Goal: Find contact information: Find contact information

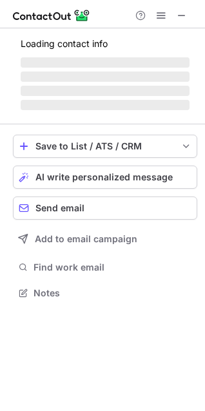
scroll to position [313, 205]
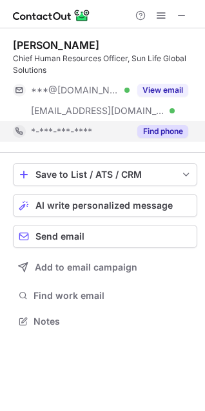
click at [166, 128] on button "Find phone" at bounding box center [162, 131] width 51 height 13
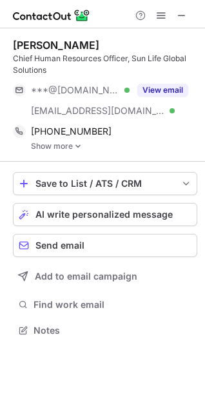
scroll to position [322, 205]
click at [82, 148] on link "Show more" at bounding box center [114, 146] width 166 height 9
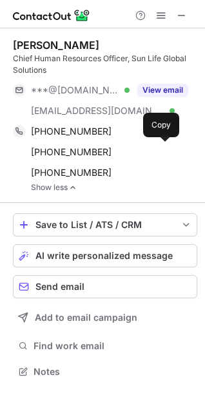
scroll to position [363, 205]
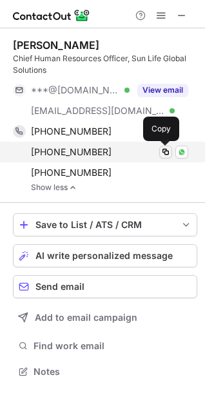
click at [166, 154] on span at bounding box center [165, 152] width 10 height 10
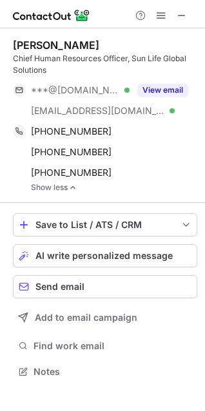
click at [182, 333] on div "Save to List / ATS / CRM List Select Lever Connect Greenhouse Connect Salesforc…" at bounding box center [105, 297] width 184 height 188
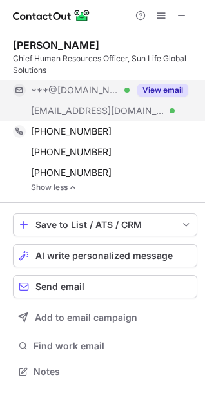
click at [160, 88] on button "View email" at bounding box center [162, 90] width 51 height 13
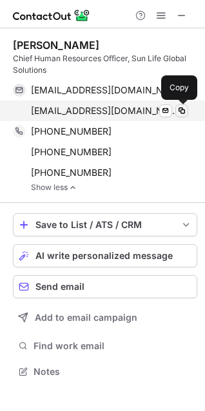
click at [186, 112] on span at bounding box center [182, 111] width 10 height 10
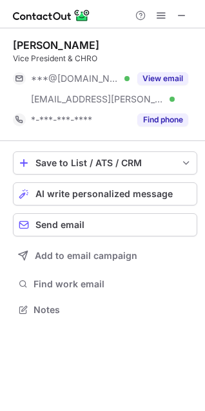
scroll to position [301, 205]
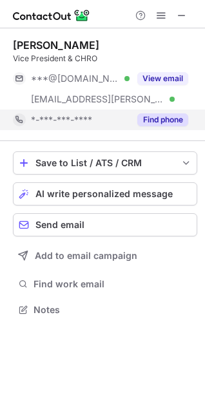
click at [162, 119] on button "Find phone" at bounding box center [162, 119] width 51 height 13
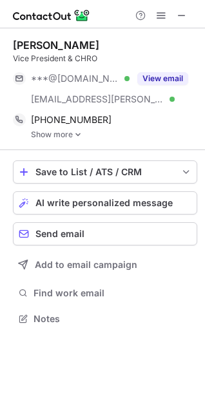
scroll to position [310, 205]
click at [82, 136] on link "Show more" at bounding box center [114, 134] width 166 height 9
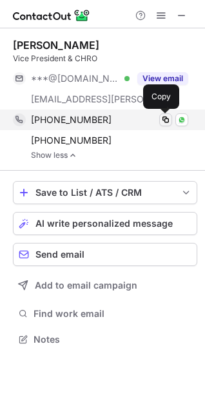
click at [166, 124] on span at bounding box center [165, 120] width 10 height 10
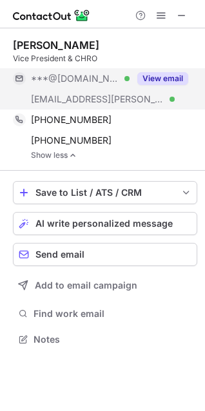
click at [150, 77] on button "View email" at bounding box center [162, 78] width 51 height 13
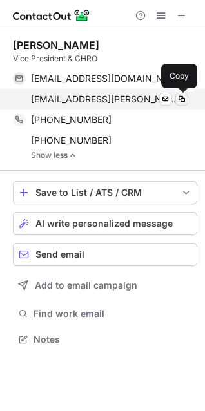
click at [184, 104] on button at bounding box center [181, 99] width 13 height 13
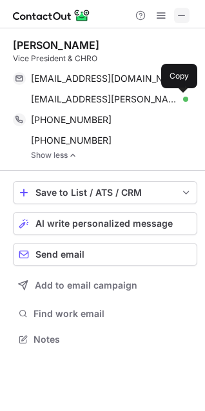
click at [182, 21] on span at bounding box center [182, 15] width 10 height 10
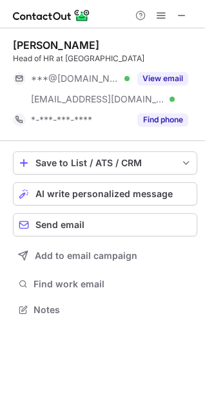
scroll to position [301, 205]
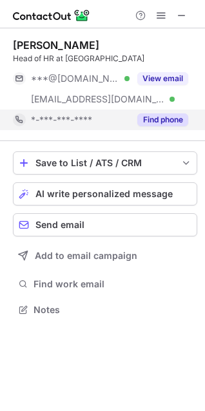
click at [161, 119] on button "Find phone" at bounding box center [162, 119] width 51 height 13
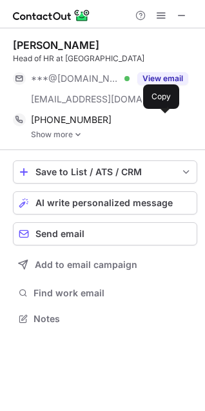
scroll to position [310, 205]
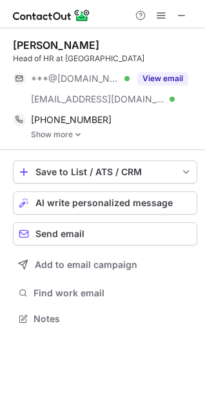
click at [79, 135] on img at bounding box center [78, 134] width 8 height 9
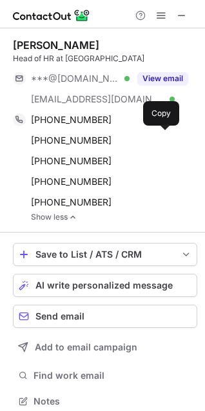
scroll to position [393, 196]
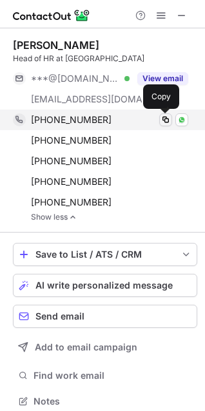
click at [165, 123] on span at bounding box center [165, 120] width 10 height 10
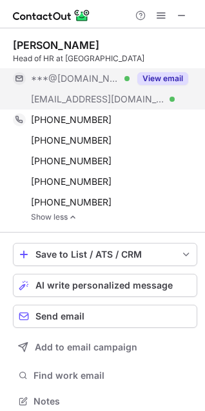
click at [149, 85] on div "View email" at bounding box center [159, 78] width 59 height 21
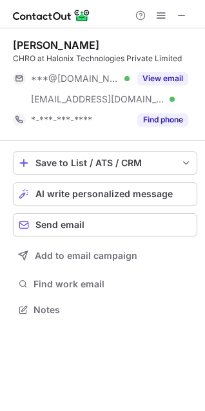
scroll to position [301, 205]
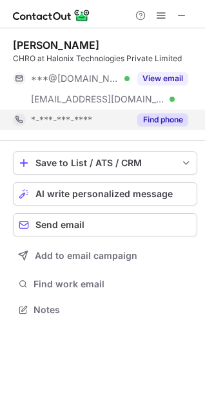
click at [161, 121] on button "Find phone" at bounding box center [162, 119] width 51 height 13
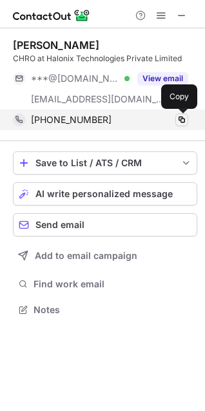
click at [181, 121] on span at bounding box center [182, 120] width 10 height 10
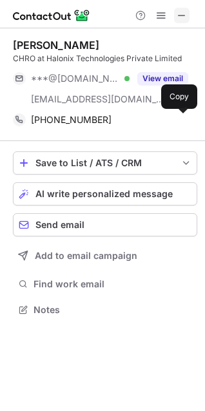
click at [188, 12] on button at bounding box center [181, 15] width 15 height 15
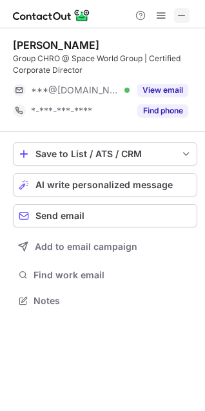
scroll to position [292, 205]
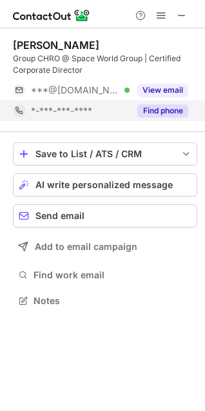
click at [161, 106] on button "Find phone" at bounding box center [162, 110] width 51 height 13
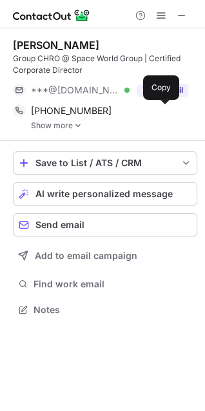
scroll to position [301, 205]
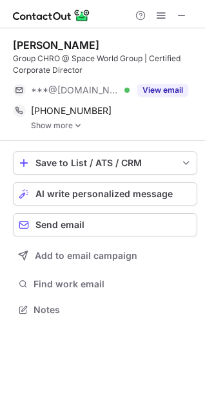
click at [46, 130] on div "Dolly Grover Group CHRO @ Space World Group | Certified Corporate Director ***@…" at bounding box center [105, 84] width 184 height 113
click at [51, 127] on link "Show more" at bounding box center [114, 125] width 166 height 9
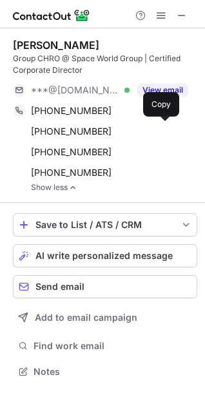
scroll to position [363, 205]
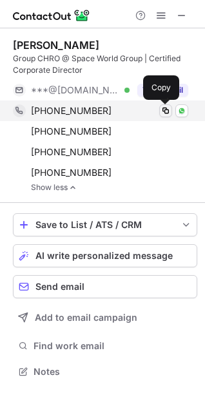
click at [166, 115] on span at bounding box center [165, 111] width 10 height 10
click at [165, 110] on span at bounding box center [165, 111] width 10 height 10
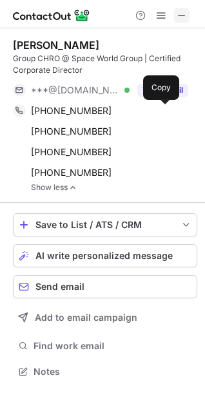
click at [183, 14] on span at bounding box center [182, 15] width 10 height 10
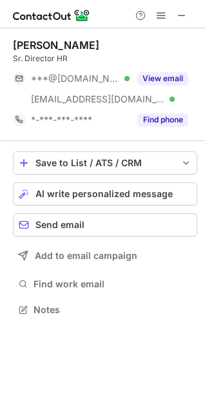
scroll to position [301, 205]
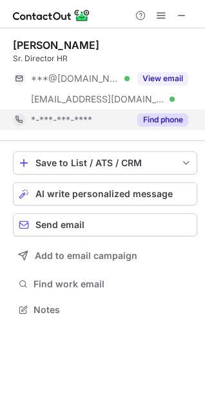
click at [159, 122] on button "Find phone" at bounding box center [162, 119] width 51 height 13
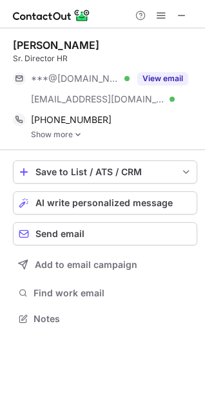
scroll to position [310, 205]
click at [70, 139] on div "[PERSON_NAME] Director HR ***@[DOMAIN_NAME] Verified [EMAIL_ADDRESS][DOMAIN_NAM…" at bounding box center [105, 89] width 184 height 122
click at [78, 132] on img at bounding box center [78, 134] width 8 height 9
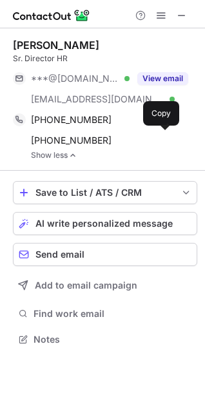
scroll to position [331, 205]
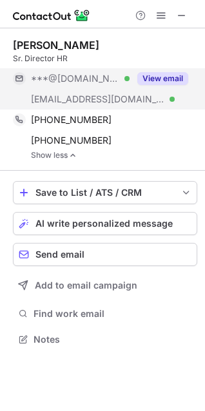
click at [167, 77] on button "View email" at bounding box center [162, 78] width 51 height 13
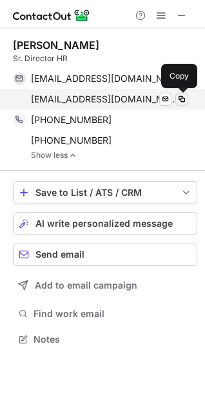
click at [183, 101] on span at bounding box center [182, 99] width 10 height 10
click at [185, 99] on span at bounding box center [182, 99] width 10 height 10
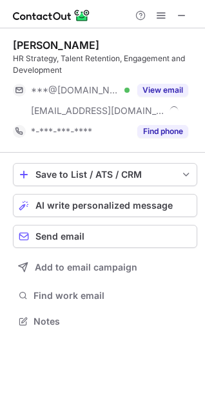
scroll to position [313, 205]
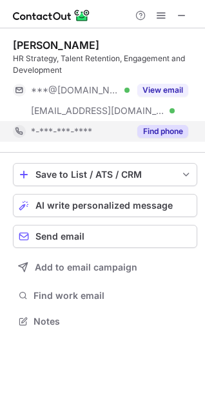
click at [164, 126] on button "Find phone" at bounding box center [162, 131] width 51 height 13
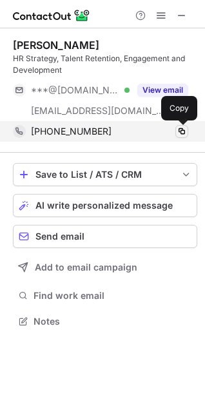
click at [185, 134] on span at bounding box center [182, 131] width 10 height 10
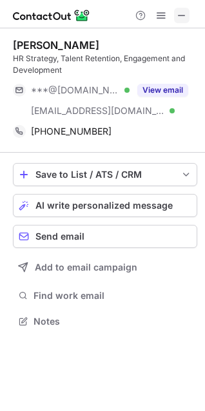
click at [179, 14] on span at bounding box center [182, 15] width 10 height 10
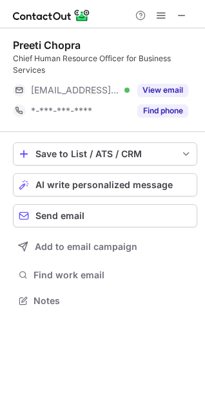
scroll to position [292, 205]
click at [171, 113] on button "Find phone" at bounding box center [162, 110] width 51 height 13
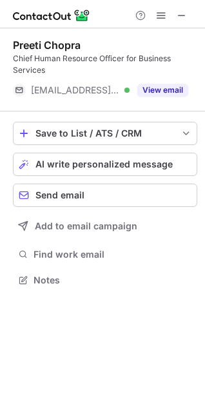
scroll to position [271, 205]
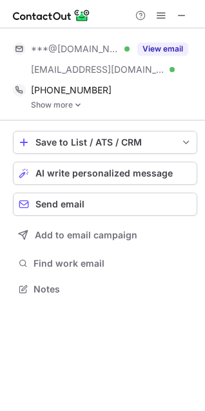
scroll to position [280, 205]
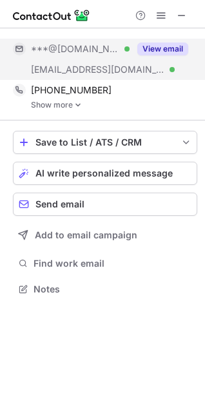
click at [175, 50] on button "View email" at bounding box center [162, 49] width 51 height 13
click at [175, 50] on div "***@[DOMAIN_NAME]" at bounding box center [109, 49] width 157 height 12
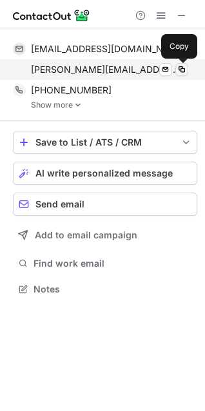
click at [186, 73] on span at bounding box center [182, 69] width 10 height 10
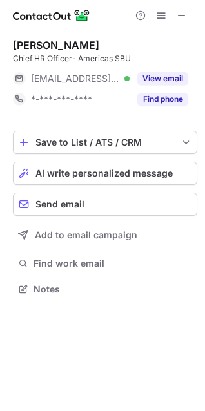
scroll to position [280, 205]
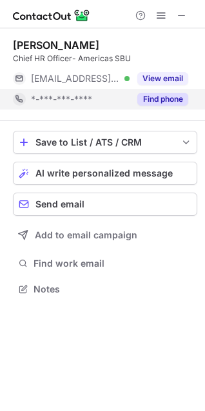
click at [170, 98] on button "Find phone" at bounding box center [162, 99] width 51 height 13
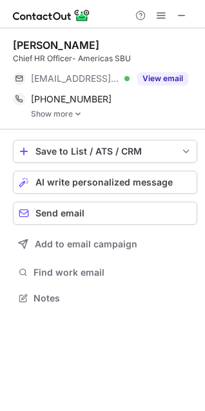
scroll to position [289, 205]
click at [79, 114] on img at bounding box center [78, 114] width 8 height 9
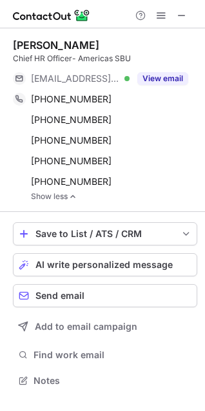
scroll to position [372, 205]
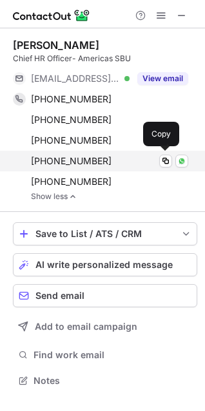
click at [149, 152] on div "+919899298821 Copy WhatsApp" at bounding box center [100, 161] width 175 height 21
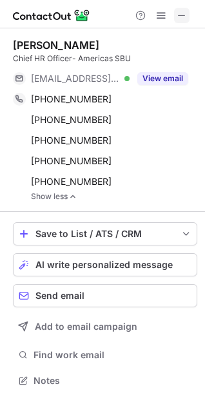
click at [179, 12] on span at bounding box center [182, 15] width 10 height 10
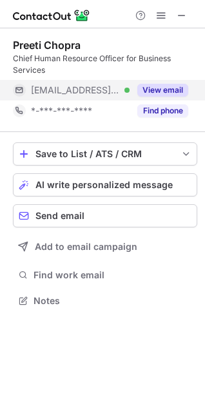
scroll to position [292, 205]
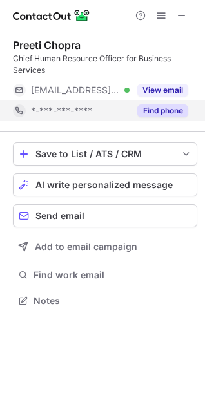
click at [153, 113] on button "Find phone" at bounding box center [162, 110] width 51 height 13
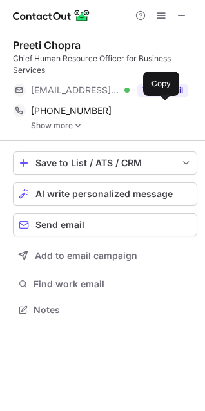
scroll to position [301, 205]
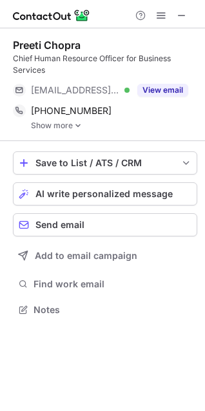
click at [74, 124] on img at bounding box center [78, 125] width 8 height 9
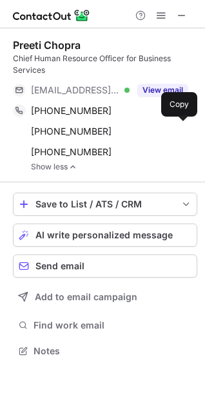
scroll to position [342, 205]
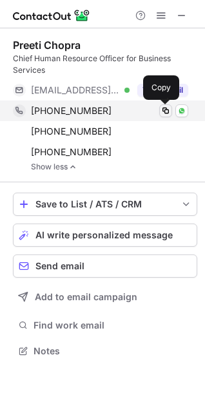
click at [169, 113] on span at bounding box center [165, 111] width 10 height 10
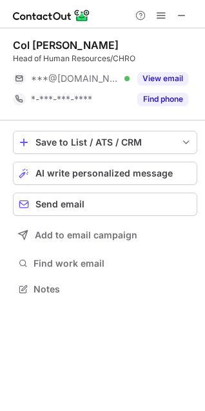
scroll to position [280, 205]
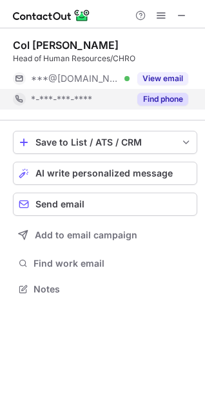
click at [176, 101] on button "Find phone" at bounding box center [162, 99] width 51 height 13
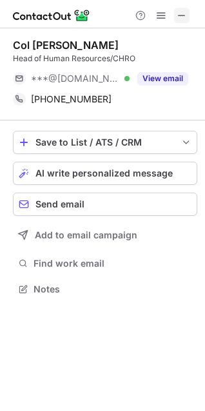
click at [182, 15] on span at bounding box center [182, 15] width 10 height 10
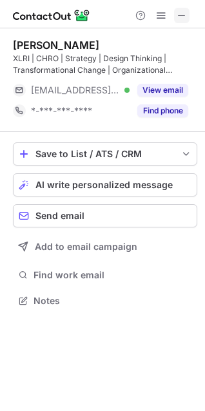
scroll to position [292, 205]
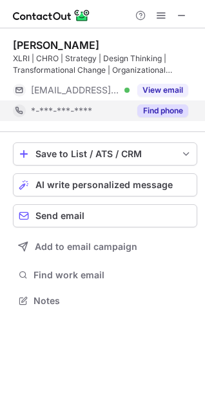
click at [170, 113] on button "Find phone" at bounding box center [162, 110] width 51 height 13
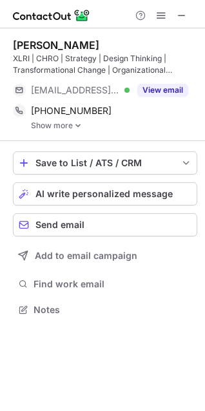
click at [75, 126] on img at bounding box center [78, 125] width 8 height 9
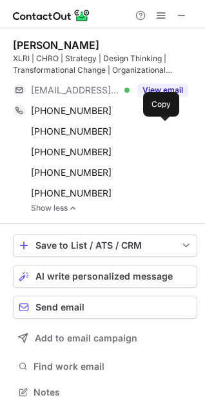
scroll to position [383, 196]
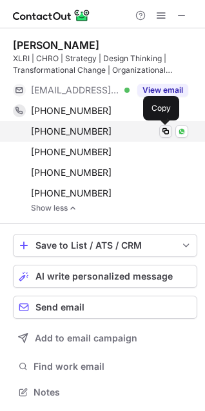
click at [162, 129] on span at bounding box center [165, 131] width 10 height 10
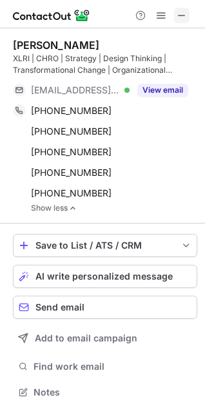
click at [180, 13] on span at bounding box center [182, 15] width 10 height 10
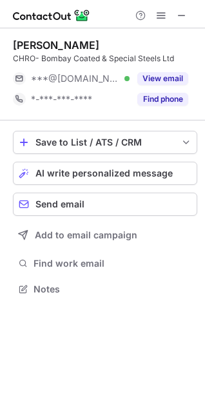
scroll to position [280, 205]
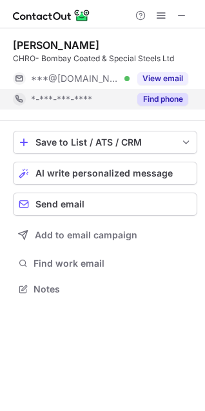
click at [150, 106] on div "Find phone" at bounding box center [159, 99] width 59 height 21
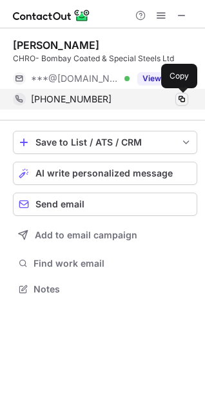
click at [179, 102] on span at bounding box center [182, 99] width 10 height 10
click at [177, 100] on span at bounding box center [182, 99] width 10 height 10
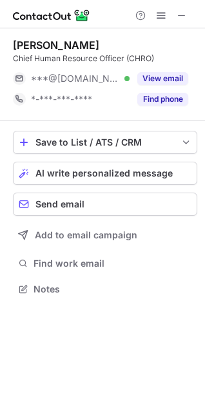
scroll to position [280, 205]
click at [175, 95] on button "Find phone" at bounding box center [162, 99] width 51 height 13
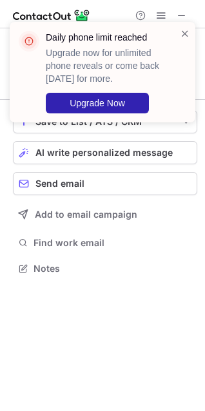
scroll to position [260, 205]
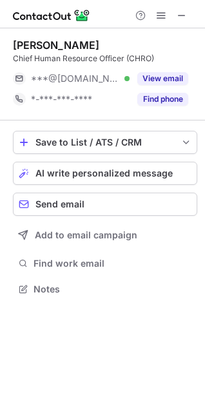
scroll to position [280, 205]
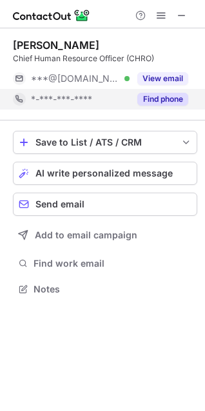
click at [164, 104] on button "Find phone" at bounding box center [162, 99] width 51 height 13
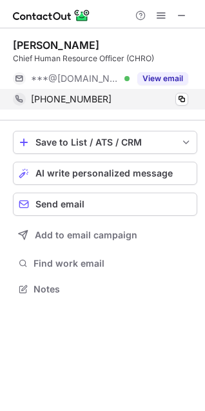
click at [188, 97] on div "[PHONE_NUMBER] Copy" at bounding box center [100, 99] width 175 height 21
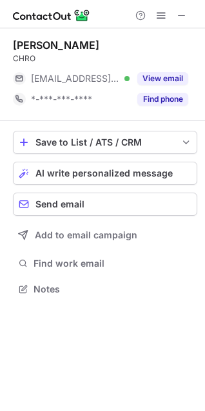
scroll to position [280, 205]
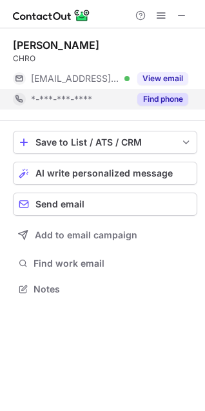
click at [172, 104] on button "Find phone" at bounding box center [162, 99] width 51 height 13
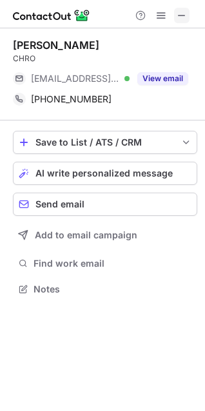
click at [182, 15] on span at bounding box center [182, 15] width 10 height 10
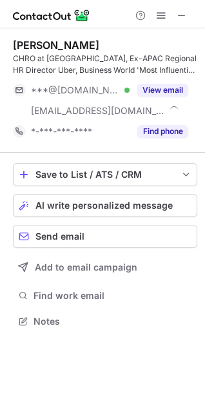
scroll to position [313, 205]
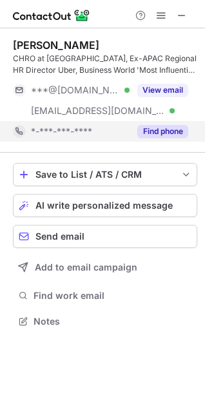
click at [159, 130] on button "Find phone" at bounding box center [162, 131] width 51 height 13
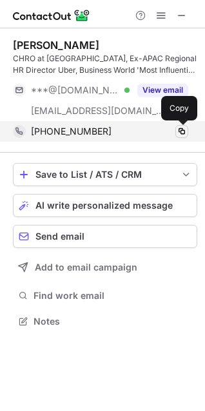
click at [182, 135] on span at bounding box center [182, 131] width 10 height 10
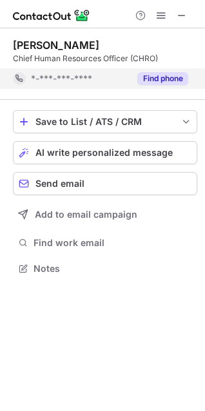
scroll to position [260, 205]
click at [162, 104] on div "Save to List / ATS / CRM List Select Lever Connect Greenhouse Connect Salesforc…" at bounding box center [105, 194] width 184 height 188
click at [162, 82] on button "Find phone" at bounding box center [162, 78] width 51 height 13
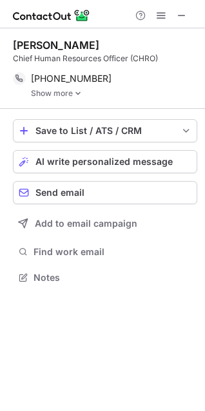
scroll to position [269, 205]
click at [79, 95] on img at bounding box center [78, 93] width 8 height 9
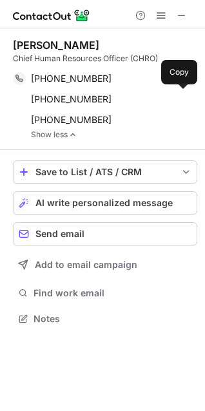
scroll to position [310, 205]
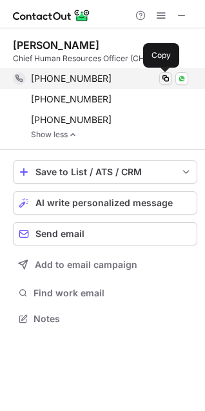
click at [170, 80] on span at bounding box center [165, 78] width 10 height 10
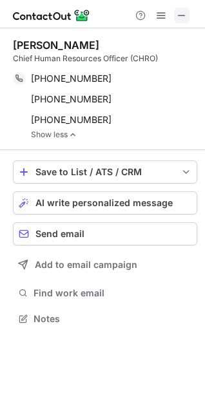
click at [184, 12] on span at bounding box center [182, 15] width 10 height 10
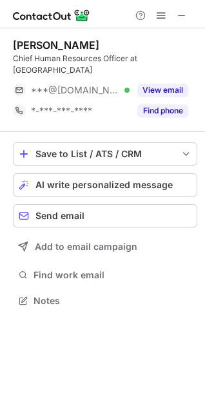
scroll to position [280, 205]
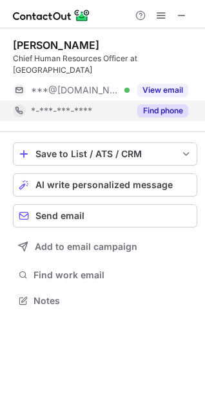
click at [157, 104] on button "Find phone" at bounding box center [162, 110] width 51 height 13
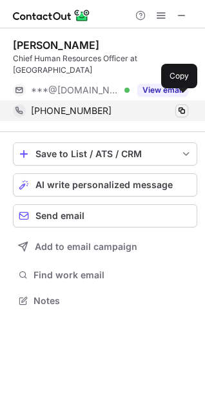
click at [184, 106] on span at bounding box center [182, 111] width 10 height 10
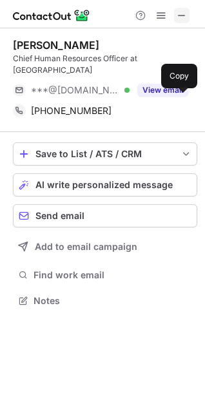
click at [187, 16] on button at bounding box center [181, 15] width 15 height 15
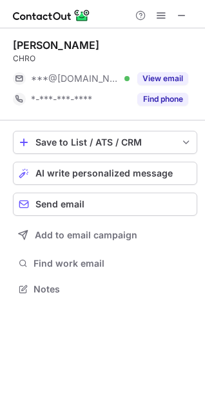
scroll to position [280, 205]
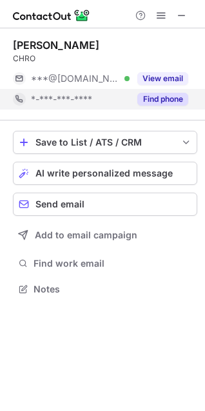
click at [171, 104] on button "Find phone" at bounding box center [162, 99] width 51 height 13
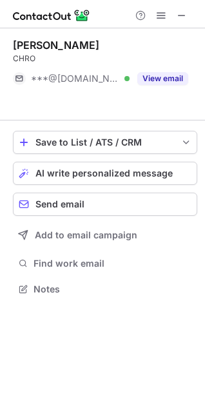
scroll to position [260, 205]
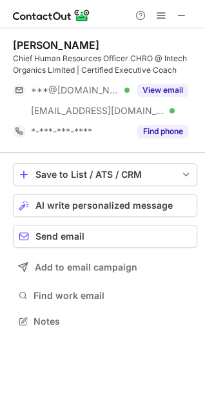
scroll to position [313, 205]
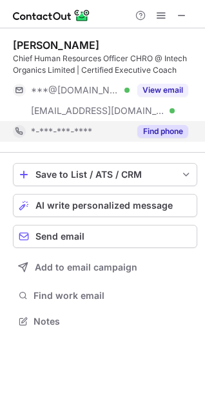
click at [155, 136] on button "Find phone" at bounding box center [162, 131] width 51 height 13
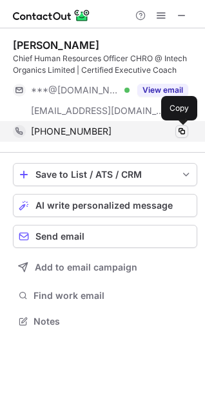
click at [186, 132] on span at bounding box center [182, 131] width 10 height 10
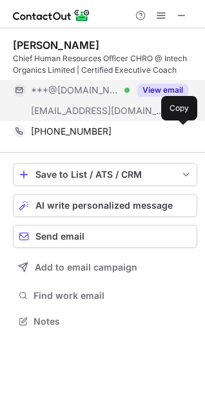
click at [160, 92] on button "View email" at bounding box center [162, 90] width 51 height 13
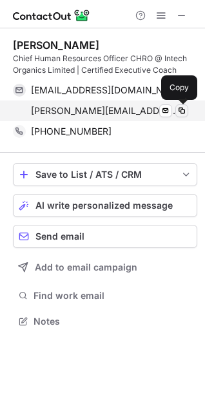
click at [182, 112] on span at bounding box center [182, 111] width 10 height 10
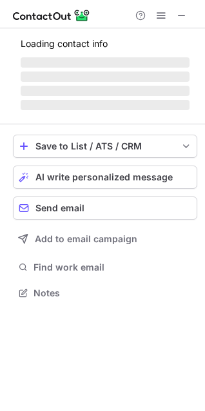
scroll to position [280, 205]
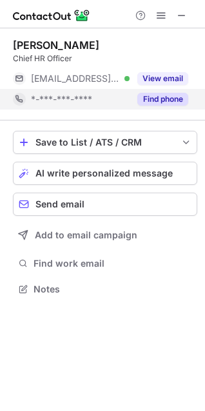
click at [161, 102] on button "Find phone" at bounding box center [162, 99] width 51 height 13
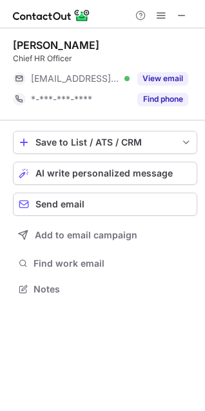
scroll to position [280, 205]
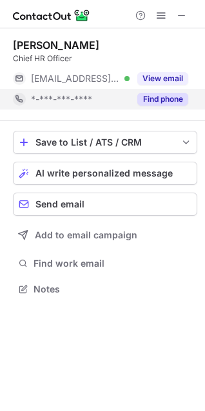
click at [166, 92] on div "Find phone" at bounding box center [159, 99] width 59 height 21
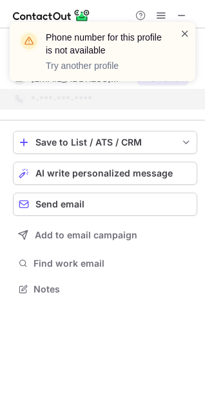
click at [188, 34] on span at bounding box center [185, 33] width 10 height 13
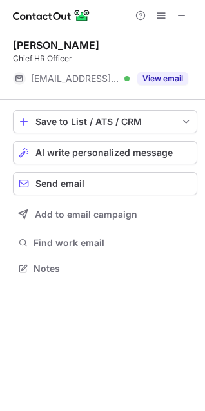
scroll to position [260, 205]
click at [182, 14] on span at bounding box center [182, 15] width 10 height 10
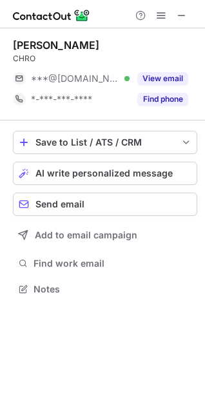
scroll to position [280, 205]
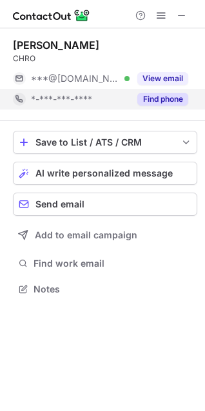
click at [153, 106] on div "Find phone" at bounding box center [159, 99] width 59 height 21
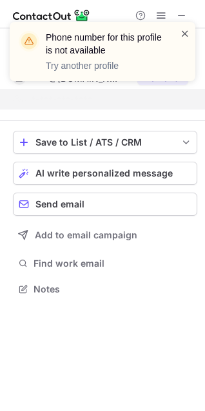
click at [184, 34] on span at bounding box center [185, 33] width 10 height 13
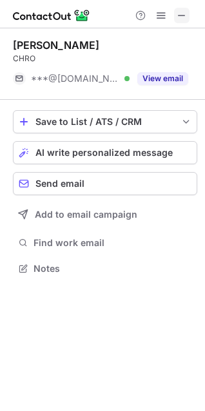
click at [184, 15] on span at bounding box center [182, 15] width 10 height 10
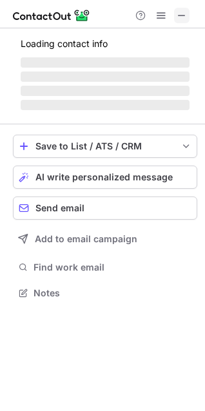
scroll to position [313, 205]
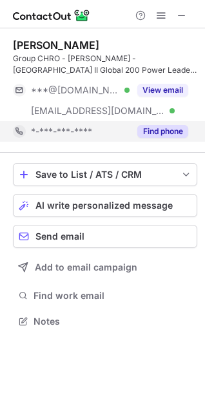
click at [159, 128] on button "Find phone" at bounding box center [162, 131] width 51 height 13
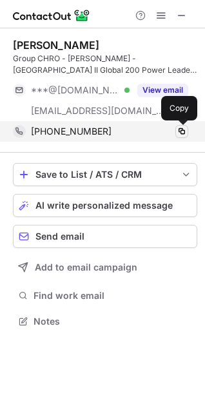
click at [177, 135] on span at bounding box center [182, 131] width 10 height 10
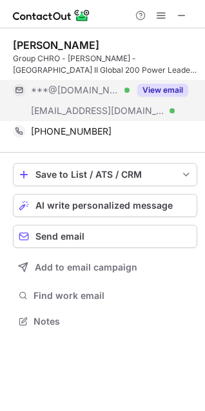
click at [159, 89] on button "View email" at bounding box center [162, 90] width 51 height 13
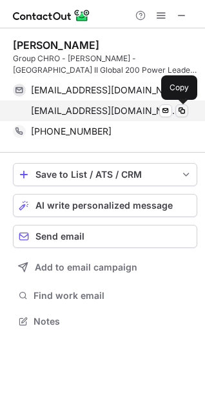
click at [185, 112] on span at bounding box center [182, 111] width 10 height 10
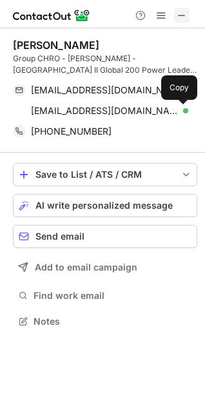
click at [178, 14] on span at bounding box center [182, 15] width 10 height 10
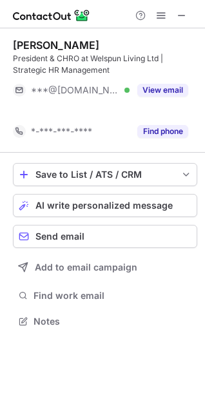
scroll to position [292, 205]
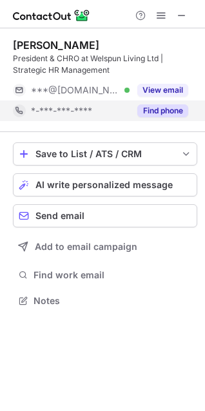
click at [168, 110] on button "Find phone" at bounding box center [162, 110] width 51 height 13
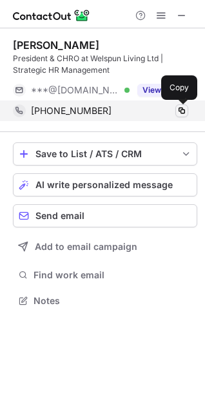
click at [180, 112] on span at bounding box center [182, 111] width 10 height 10
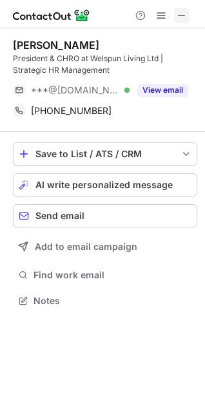
click at [184, 17] on span at bounding box center [182, 15] width 10 height 10
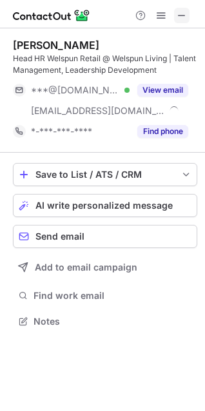
scroll to position [313, 205]
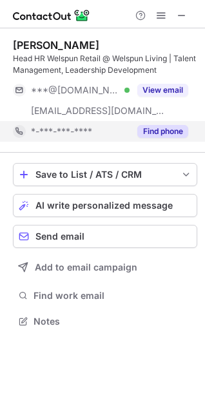
click at [160, 130] on button "Find phone" at bounding box center [162, 131] width 51 height 13
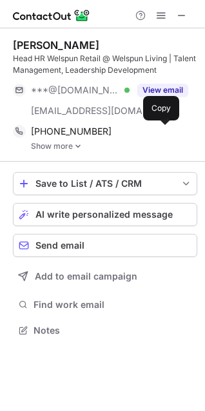
scroll to position [322, 205]
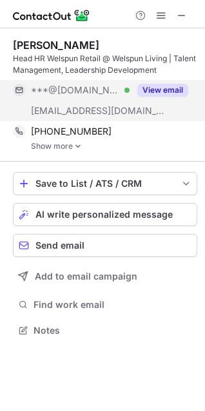
click at [155, 92] on button "View email" at bounding box center [162, 90] width 51 height 13
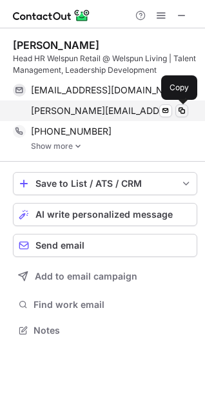
click at [183, 114] on span at bounding box center [182, 111] width 10 height 10
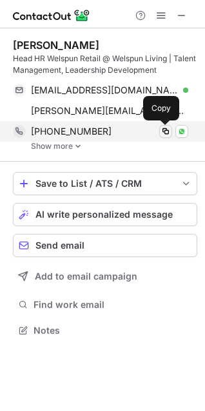
click at [168, 133] on span at bounding box center [165, 131] width 10 height 10
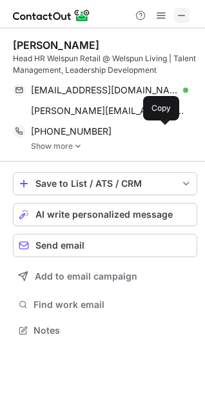
click at [175, 11] on button at bounding box center [181, 15] width 15 height 15
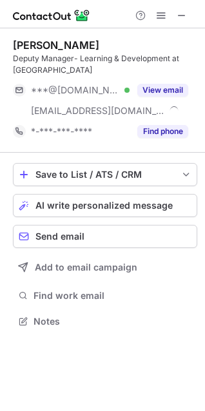
scroll to position [313, 205]
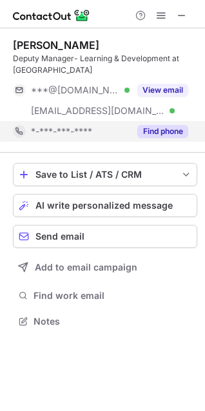
click at [181, 129] on button "Find phone" at bounding box center [162, 131] width 51 height 13
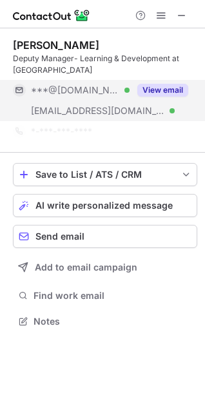
click at [164, 96] on button "View email" at bounding box center [162, 90] width 51 height 13
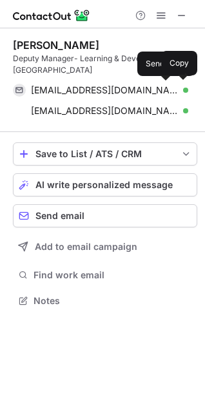
scroll to position [292, 205]
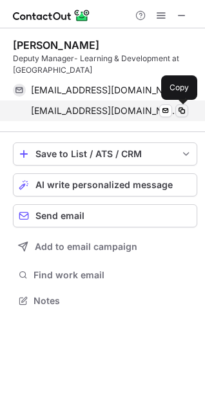
click at [186, 108] on span at bounding box center [182, 111] width 10 height 10
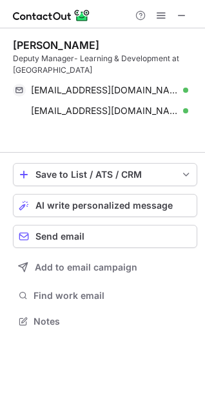
scroll to position [292, 205]
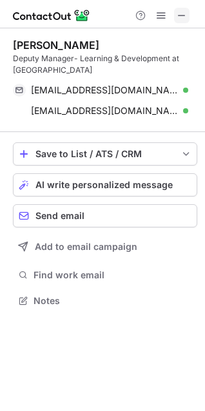
click at [184, 19] on span at bounding box center [182, 15] width 10 height 10
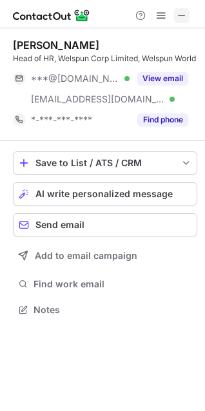
scroll to position [313, 205]
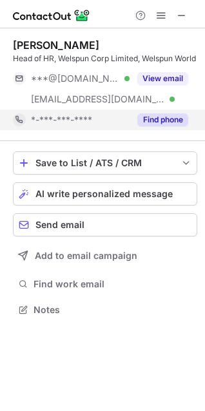
click at [168, 125] on button "Find phone" at bounding box center [162, 119] width 51 height 13
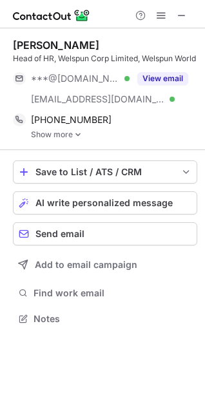
scroll to position [322, 205]
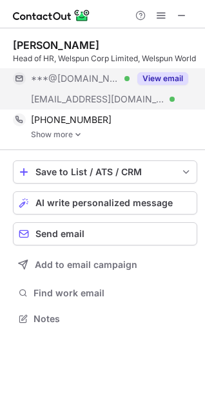
click at [177, 89] on div "View email" at bounding box center [159, 78] width 59 height 21
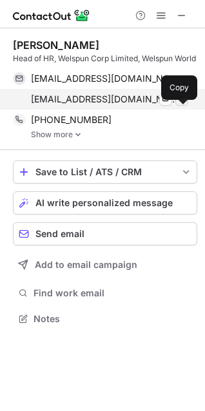
click at [182, 104] on span at bounding box center [182, 99] width 10 height 10
click at [184, 104] on span at bounding box center [182, 99] width 10 height 10
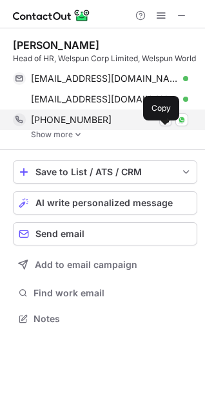
click at [166, 125] on span at bounding box center [165, 120] width 10 height 10
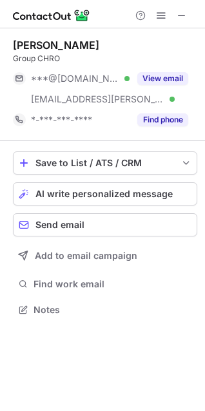
scroll to position [301, 205]
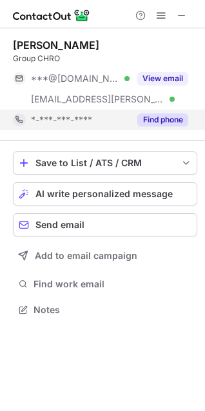
click at [170, 124] on button "Find phone" at bounding box center [162, 119] width 51 height 13
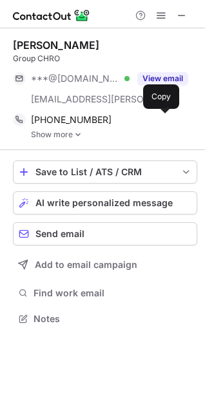
scroll to position [310, 205]
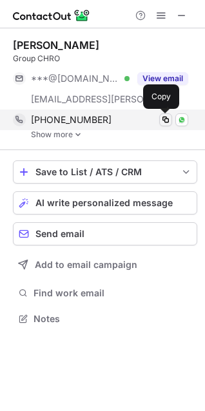
click at [166, 123] on span at bounding box center [165, 120] width 10 height 10
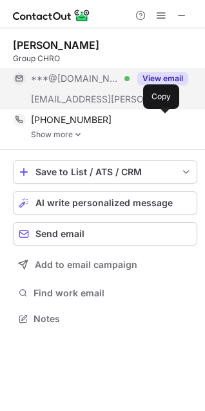
click at [173, 82] on button "View email" at bounding box center [162, 78] width 51 height 13
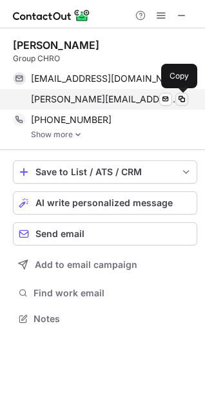
click at [185, 103] on span at bounding box center [182, 99] width 10 height 10
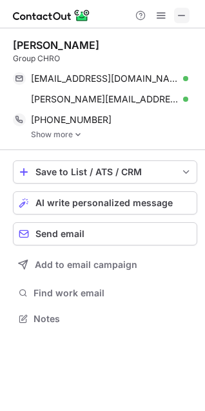
click at [186, 14] on span at bounding box center [182, 15] width 10 height 10
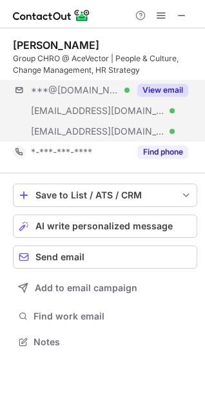
scroll to position [333, 205]
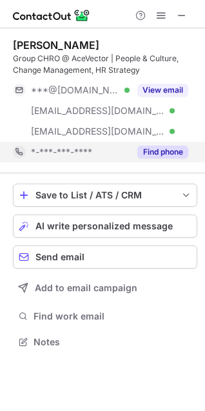
click at [159, 148] on button "Find phone" at bounding box center [162, 152] width 51 height 13
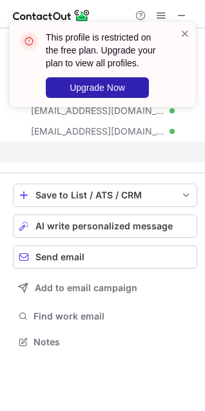
scroll to position [313, 205]
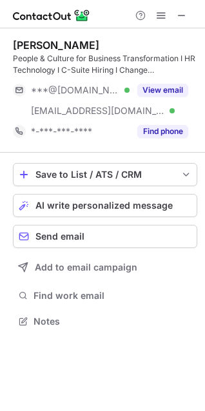
scroll to position [313, 205]
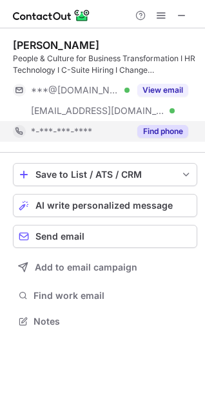
click at [164, 124] on div "Find phone" at bounding box center [159, 131] width 59 height 21
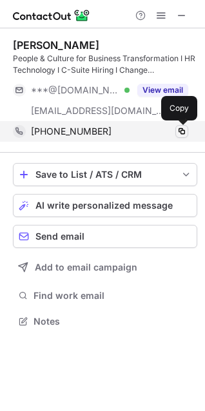
click at [182, 131] on span at bounding box center [182, 131] width 10 height 10
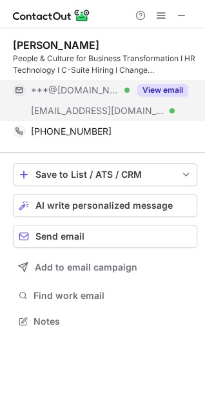
click at [162, 93] on button "View email" at bounding box center [162, 90] width 51 height 13
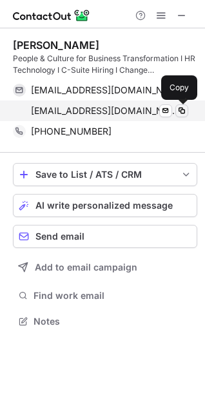
click at [184, 112] on span at bounding box center [182, 111] width 10 height 10
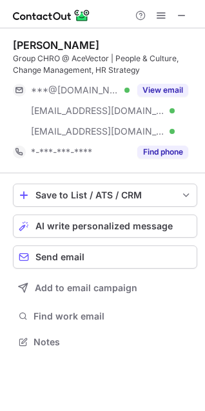
scroll to position [333, 205]
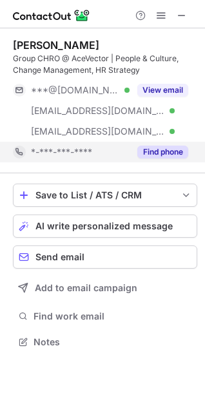
click at [163, 149] on button "Find phone" at bounding box center [162, 152] width 51 height 13
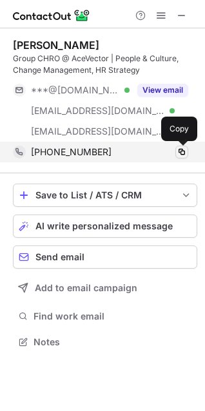
click at [181, 152] on span at bounding box center [182, 152] width 10 height 10
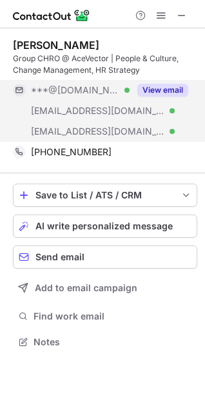
click at [171, 88] on button "View email" at bounding box center [162, 90] width 51 height 13
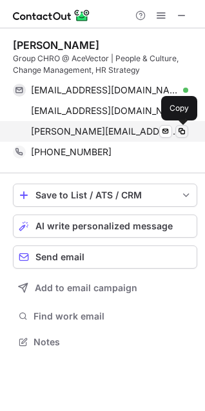
click at [180, 134] on span at bounding box center [182, 131] width 10 height 10
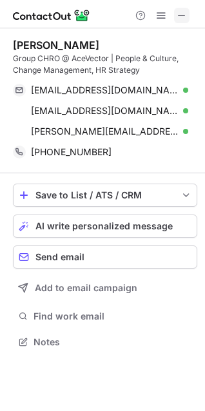
click at [185, 14] on span at bounding box center [182, 15] width 10 height 10
